Goal: Book appointment/travel/reservation

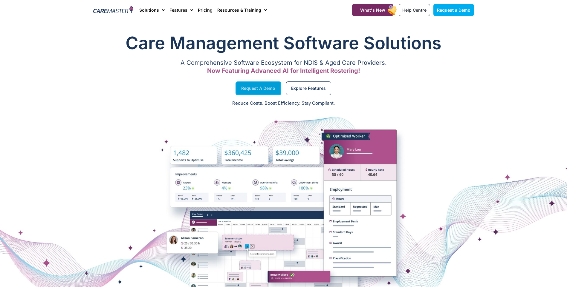
click at [257, 90] on span "Request a Demo" at bounding box center [258, 88] width 34 height 3
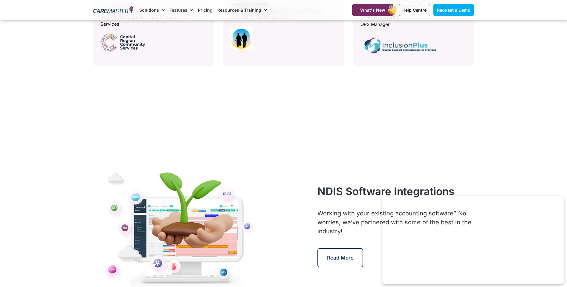
scroll to position [2689, 0]
